Goal: Task Accomplishment & Management: Use online tool/utility

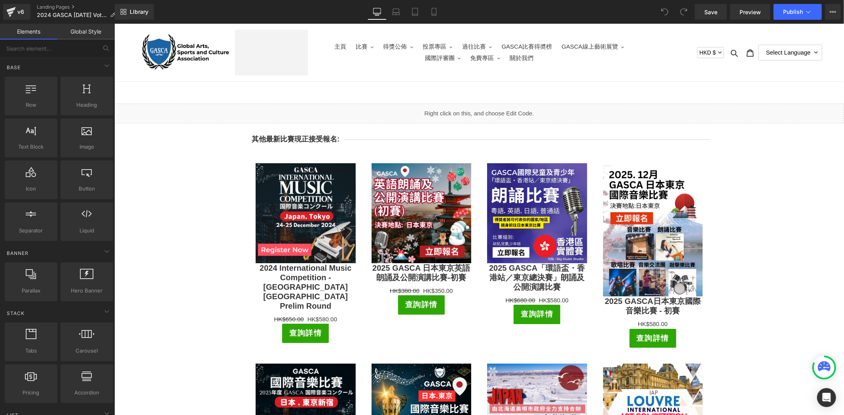
click at [489, 109] on div "Liquid" at bounding box center [478, 113] width 729 height 20
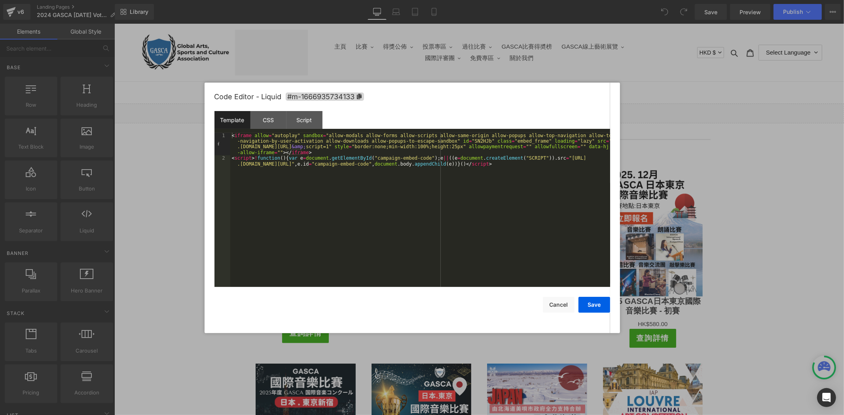
click at [677, 135] on div at bounding box center [422, 207] width 844 height 415
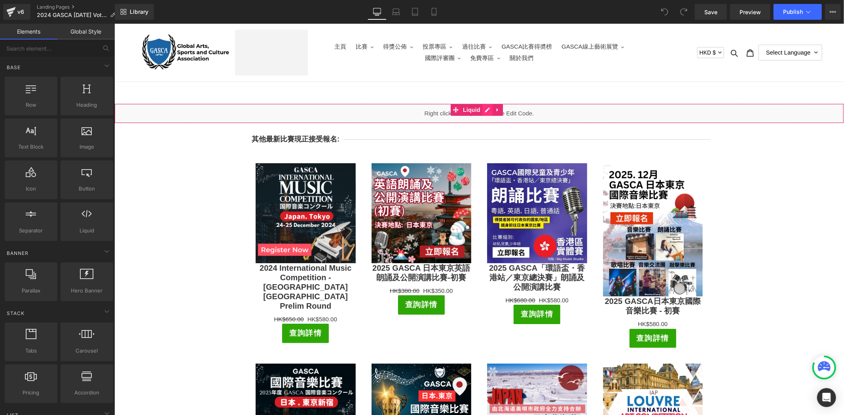
click at [485, 110] on div "Liquid" at bounding box center [478, 113] width 729 height 20
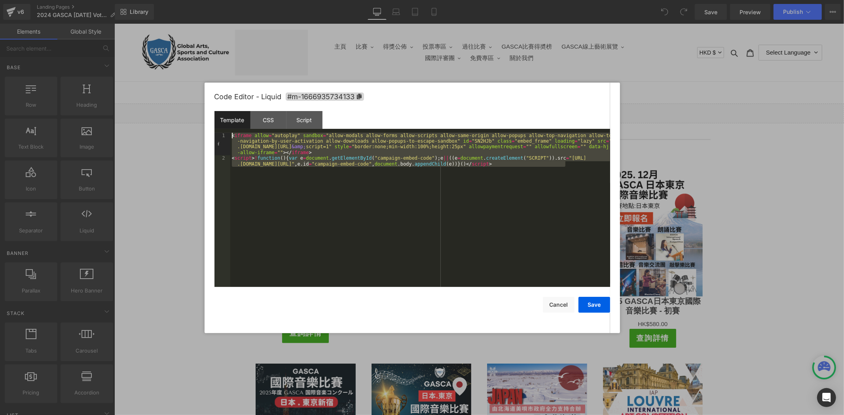
drag, startPoint x: 576, startPoint y: 164, endPoint x: 216, endPoint y: 137, distance: 361.8
click at [216, 137] on pre "1 2 < iframe allow = "autoplay" sandbox = "allow-modals allow-forms allow-scrip…" at bounding box center [412, 210] width 396 height 154
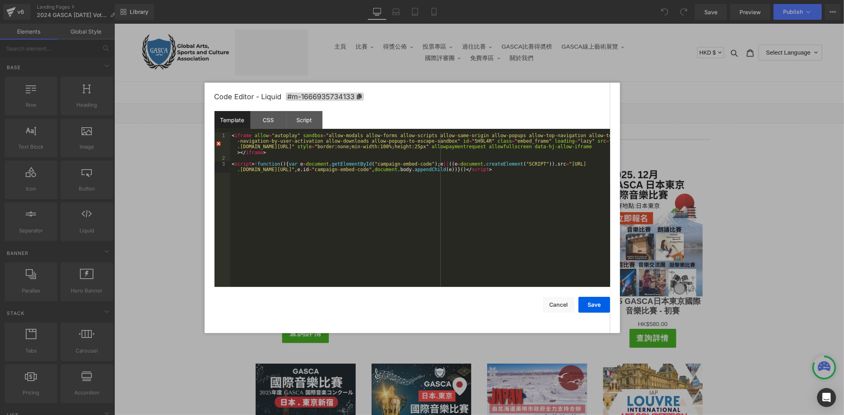
click at [588, 194] on div "< iframe allow = "autoplay" sandbox = "allow-modals allow-forms allow-scripts a…" at bounding box center [420, 227] width 380 height 189
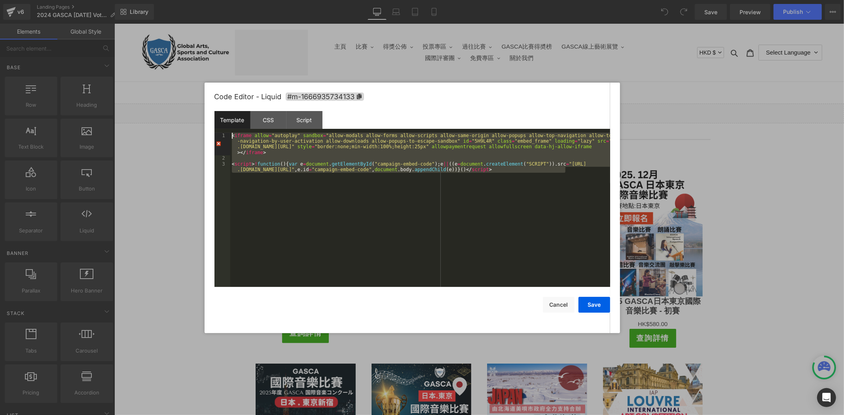
drag, startPoint x: 468, startPoint y: 157, endPoint x: 192, endPoint y: 129, distance: 277.5
click at [193, 129] on body "You are previewing how the will restyle your page. You can not edit Elements in…" at bounding box center [422, 207] width 844 height 415
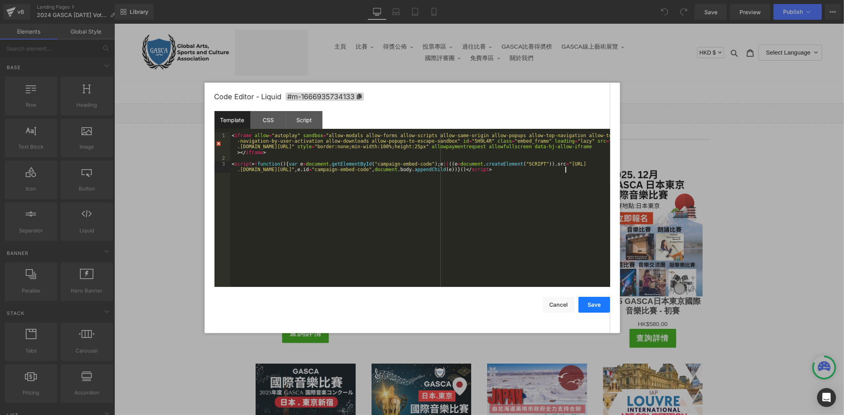
click at [604, 306] on button "Save" at bounding box center [594, 305] width 32 height 16
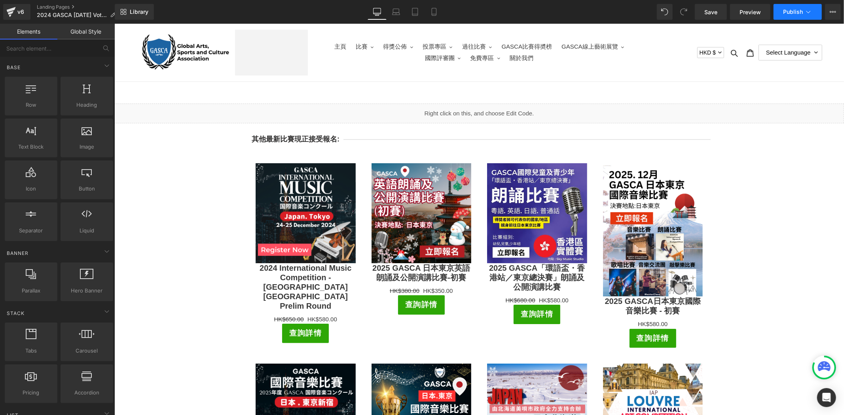
click at [792, 11] on span "Publish" at bounding box center [793, 12] width 20 height 6
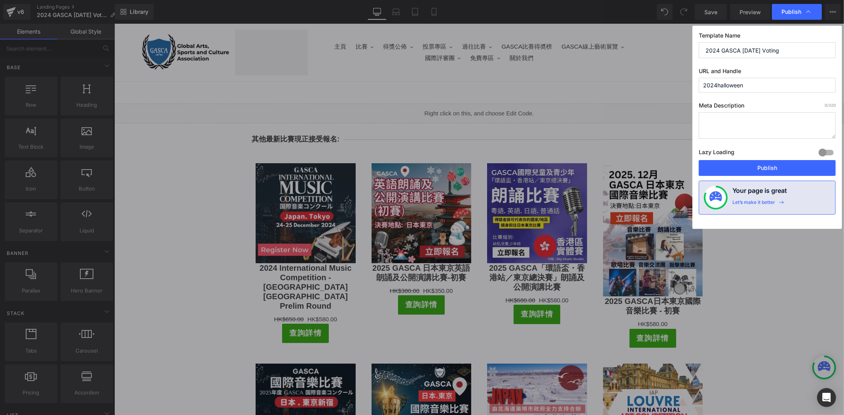
click at [713, 52] on input "2024 GASCA [DATE] Voting" at bounding box center [767, 50] width 137 height 16
drag, startPoint x: 720, startPoint y: 49, endPoint x: 714, endPoint y: 52, distance: 6.0
click at [714, 52] on input "2024 GASCA [DATE] Voting" at bounding box center [767, 50] width 137 height 16
type input "2025 GASCA [DATE] Voting"
click at [713, 85] on input "2024halloween" at bounding box center [767, 85] width 137 height 15
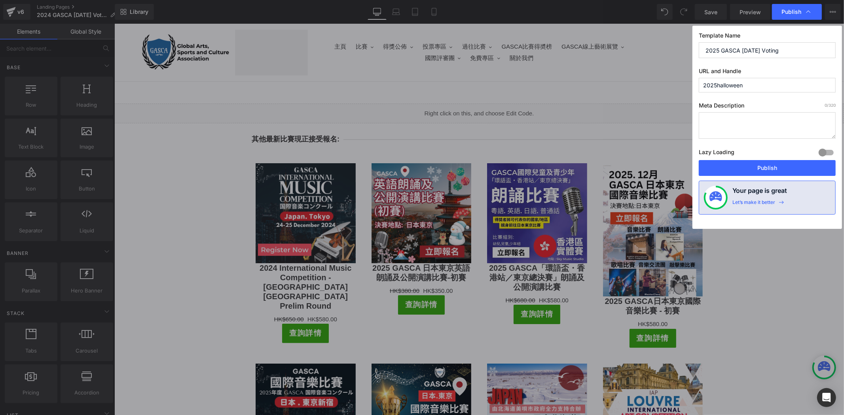
click at [754, 90] on input "2025halloween" at bounding box center [767, 85] width 137 height 15
type input "2025halloween"
click at [774, 165] on button "Publish" at bounding box center [767, 168] width 137 height 16
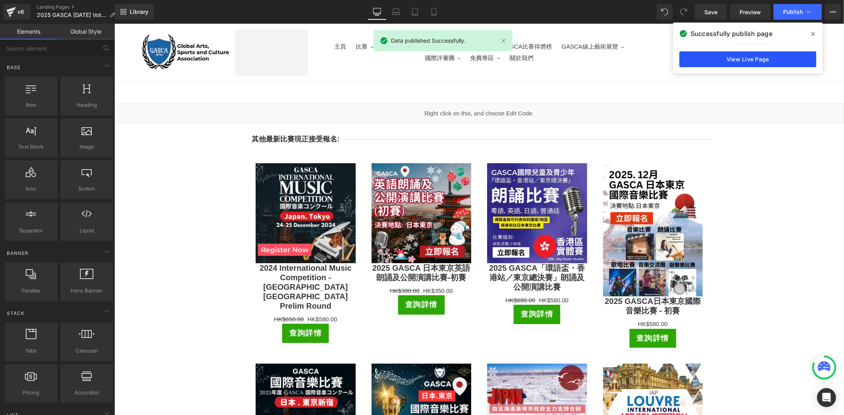
click at [759, 58] on link "View Live Page" at bounding box center [747, 59] width 137 height 16
